Goal: Information Seeking & Learning: Learn about a topic

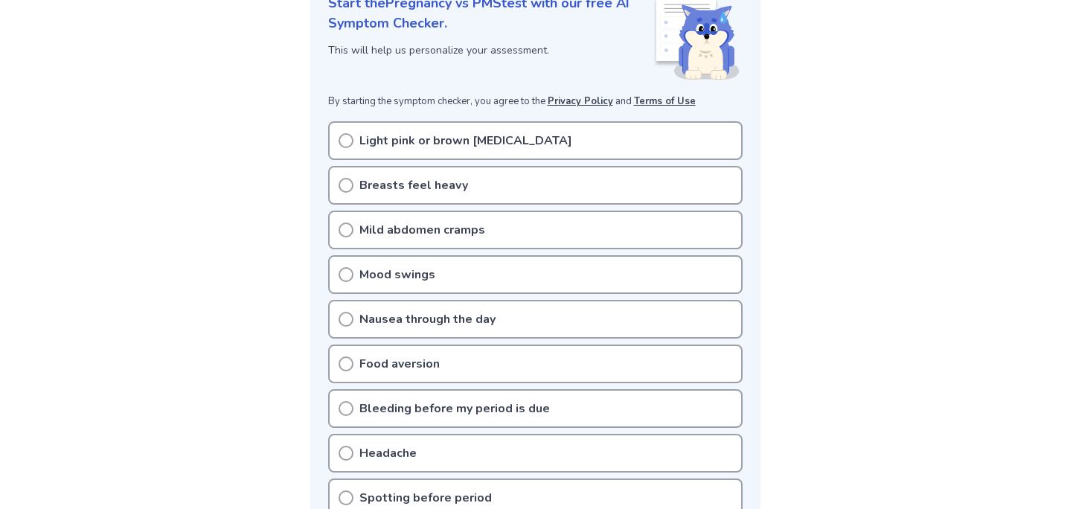
scroll to position [228, 0]
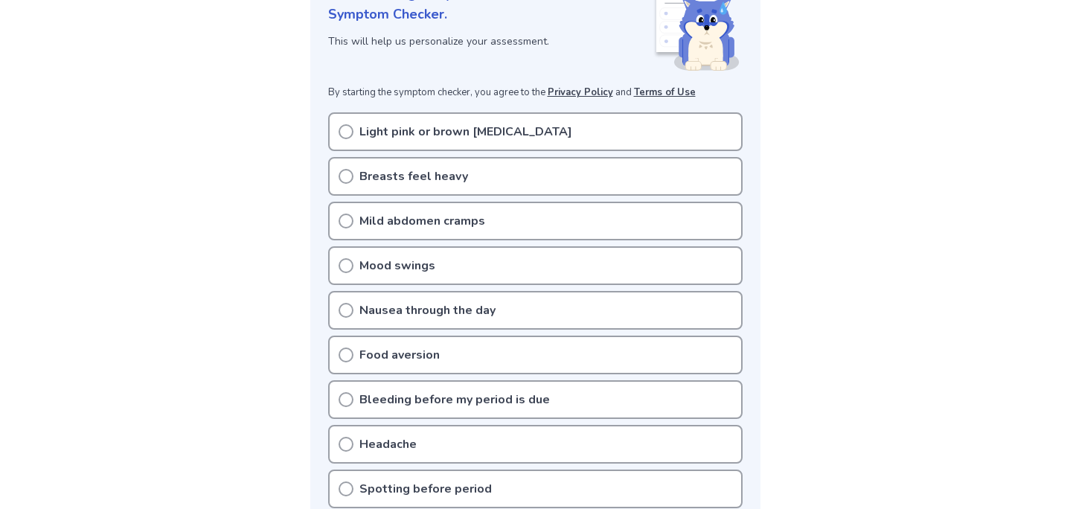
click at [414, 179] on p "Breasts feel heavy" at bounding box center [413, 176] width 109 height 18
click at [346, 176] on icon at bounding box center [345, 177] width 15 height 15
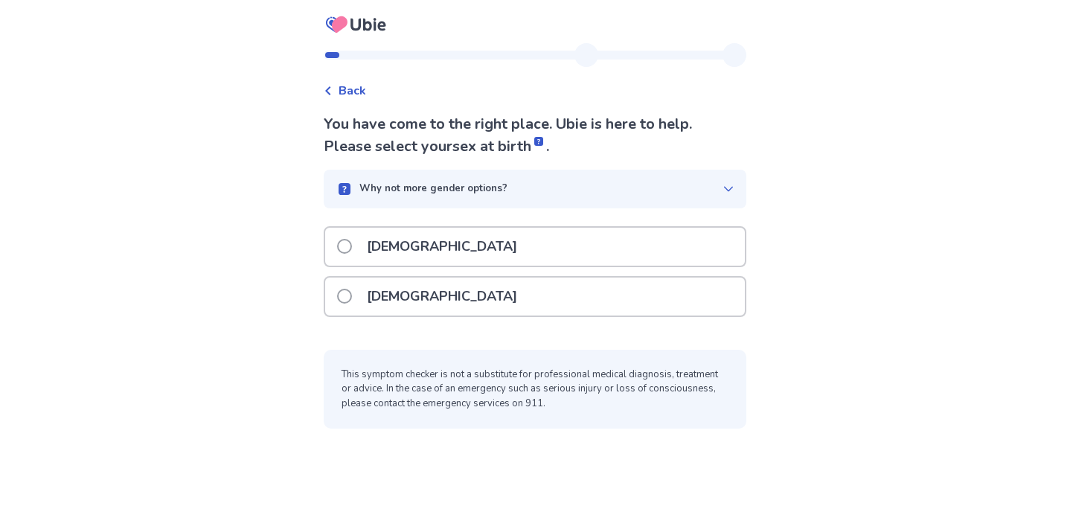
click at [338, 294] on div "Female" at bounding box center [535, 296] width 420 height 38
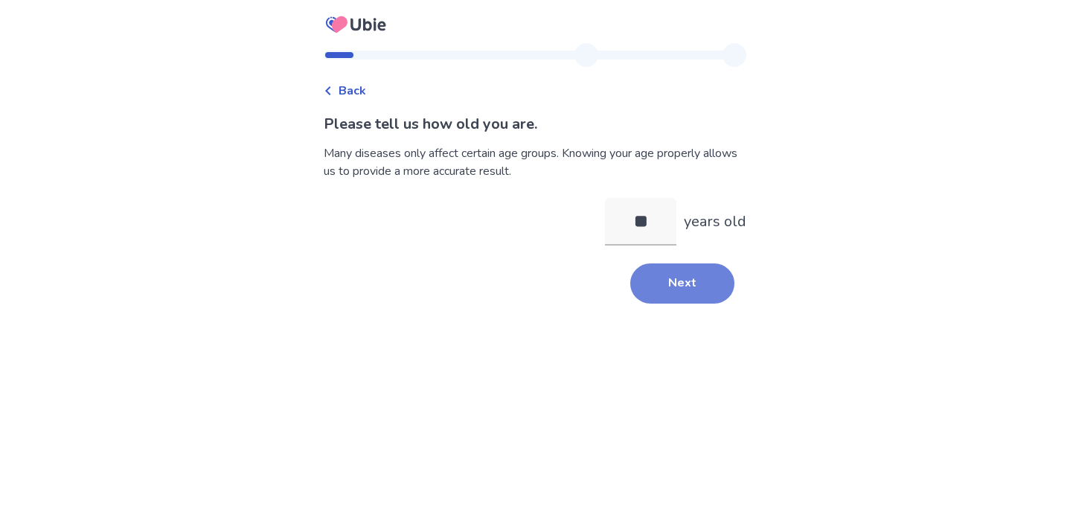
type input "**"
click at [671, 290] on button "Next" at bounding box center [682, 283] width 104 height 40
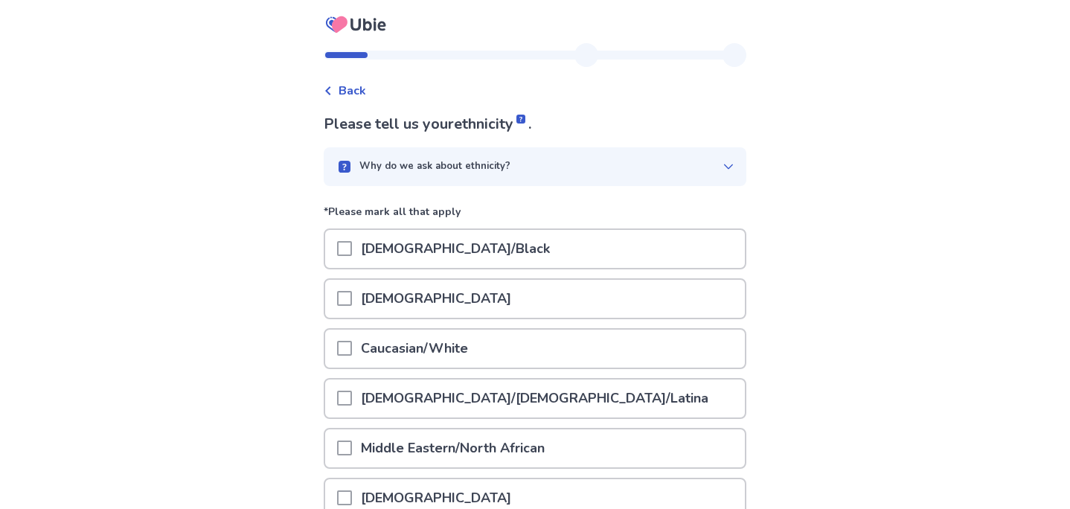
click at [351, 349] on span at bounding box center [344, 348] width 15 height 15
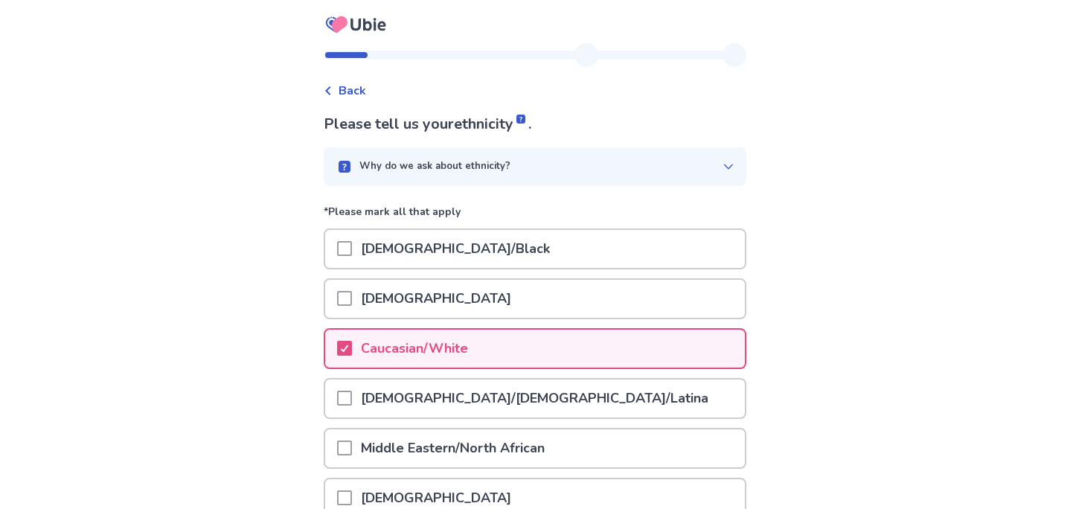
scroll to position [241, 0]
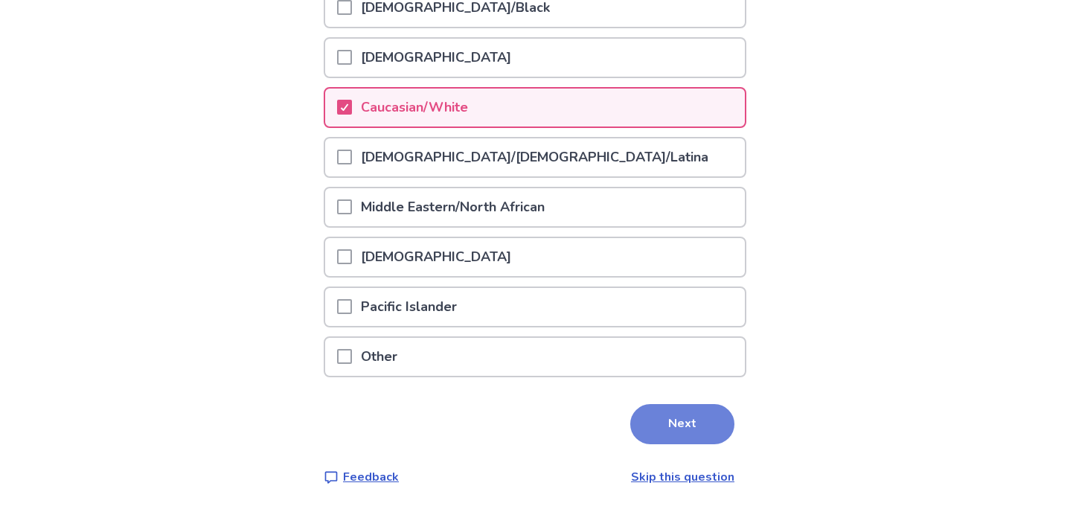
click at [687, 425] on button "Next" at bounding box center [682, 424] width 104 height 40
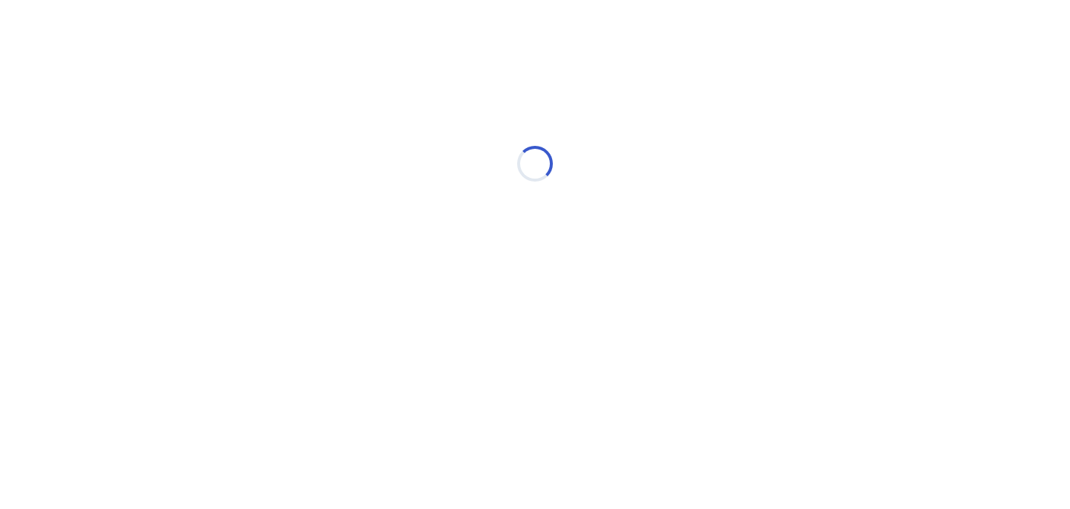
scroll to position [0, 0]
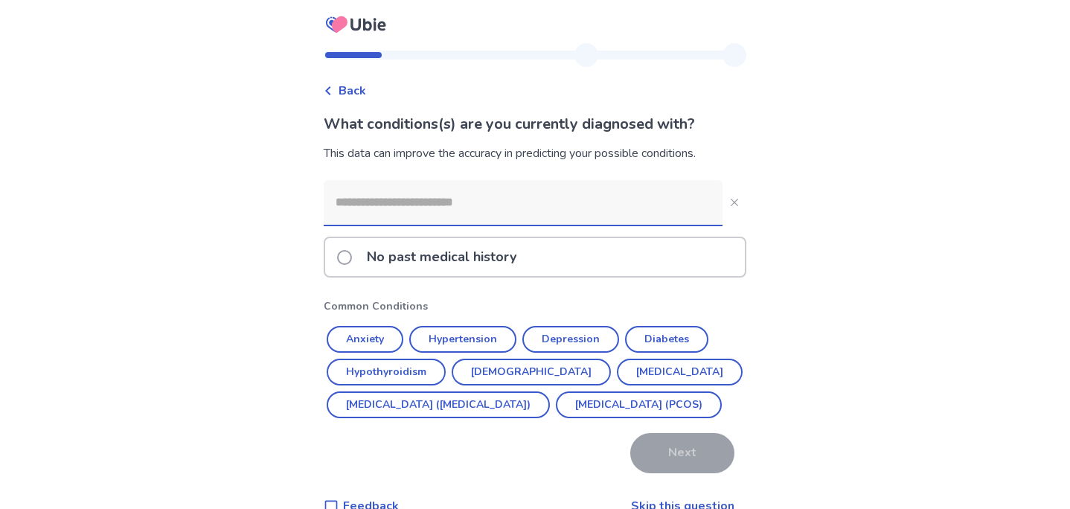
click at [352, 256] on span at bounding box center [344, 257] width 15 height 15
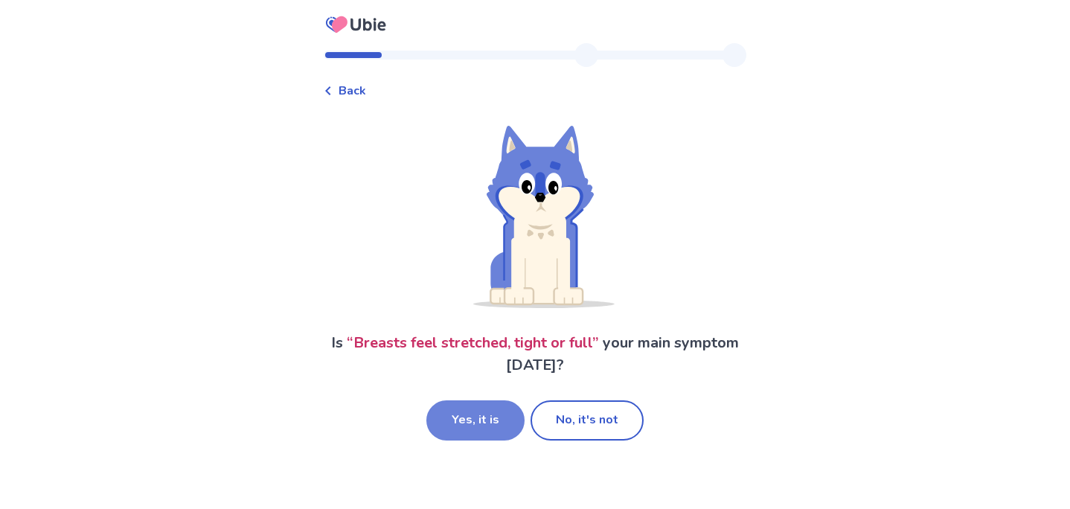
click at [475, 417] on button "Yes, it is" at bounding box center [475, 420] width 98 height 40
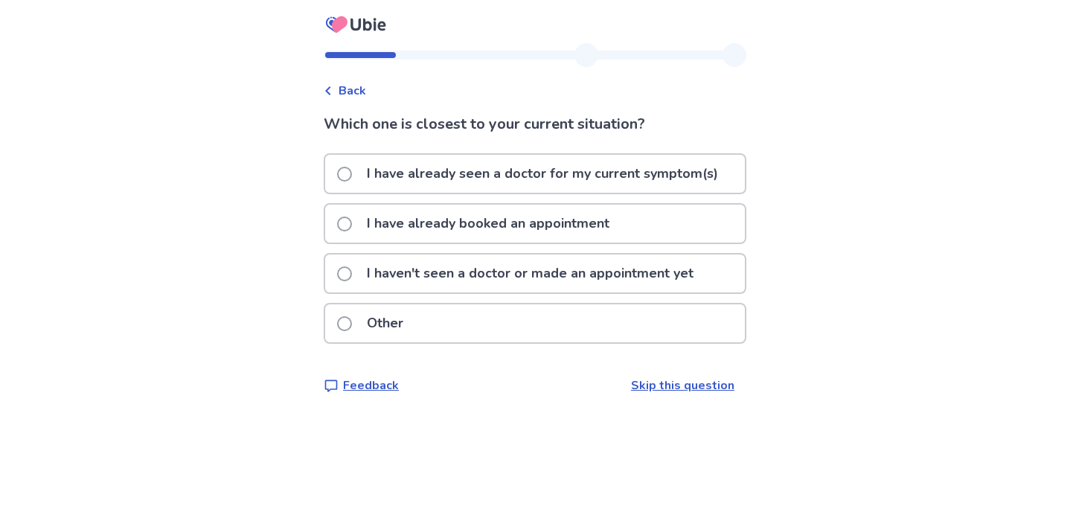
click at [408, 277] on p "I haven't seen a doctor or made an appointment yet" at bounding box center [530, 273] width 344 height 38
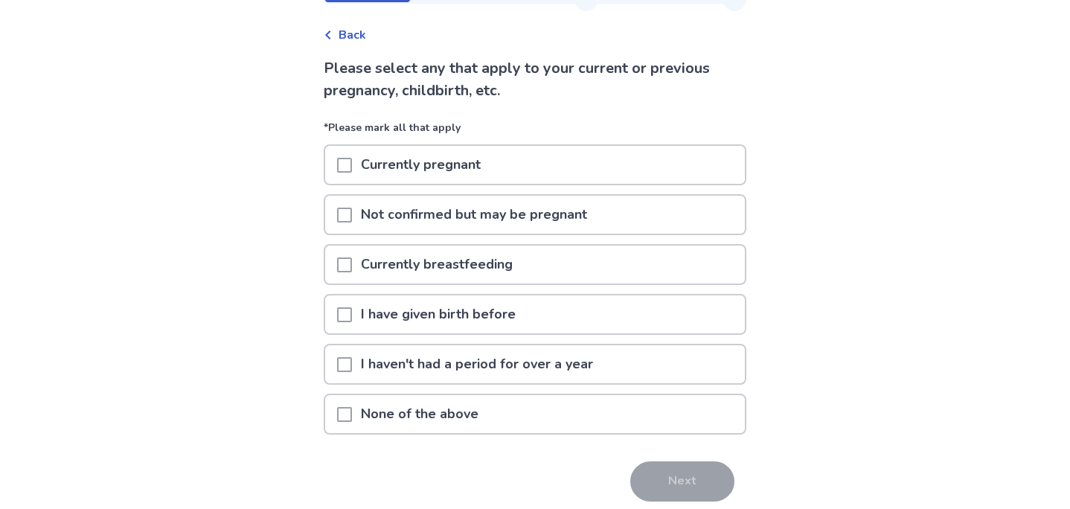
scroll to position [57, 0]
click at [352, 219] on span at bounding box center [344, 214] width 15 height 15
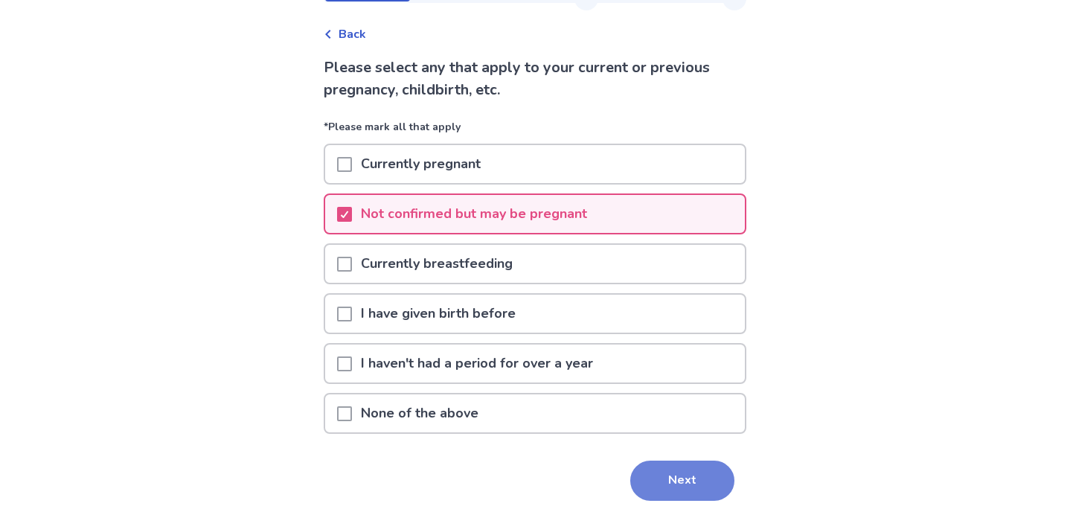
click at [688, 481] on button "Next" at bounding box center [682, 480] width 104 height 40
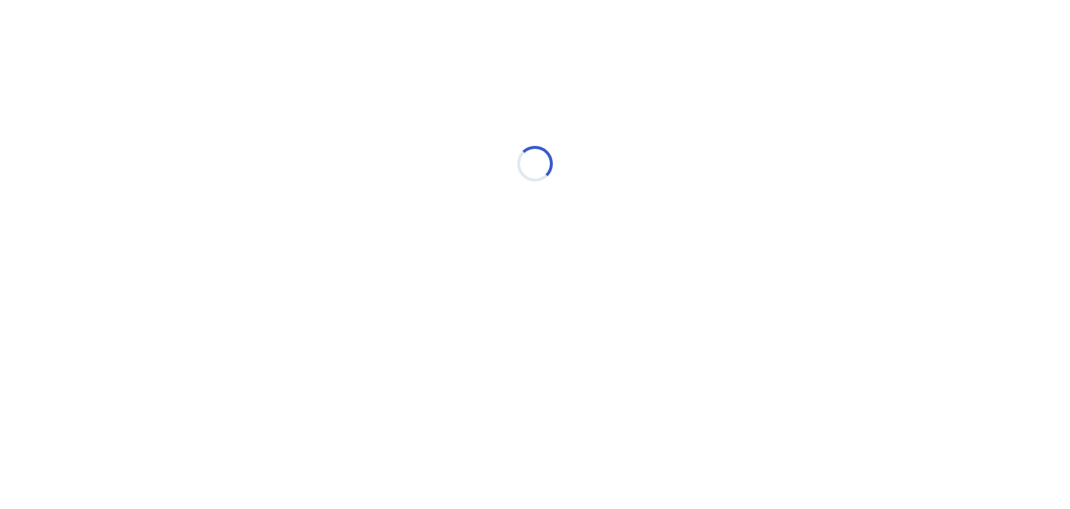
scroll to position [0, 0]
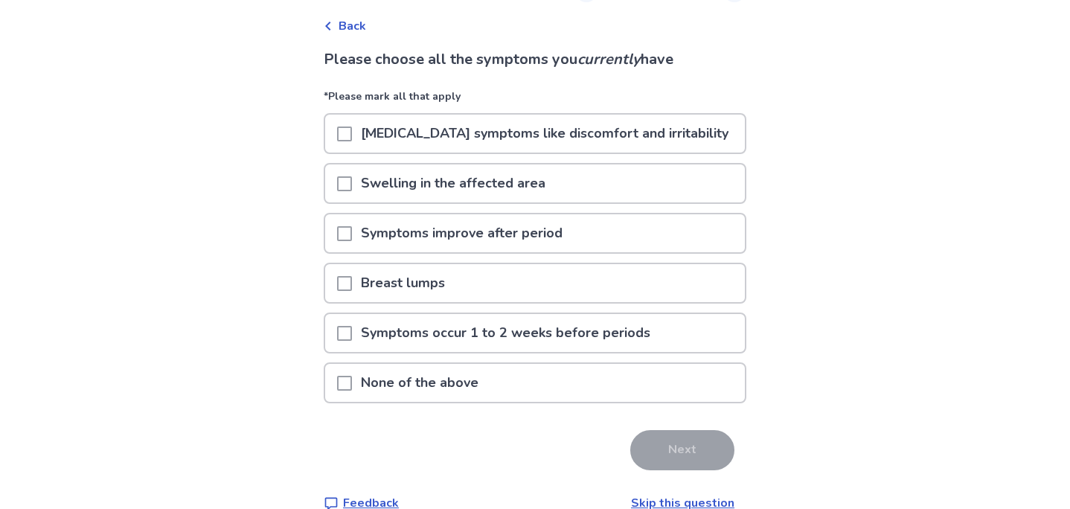
scroll to position [80, 0]
